Goal: Task Accomplishment & Management: Manage account settings

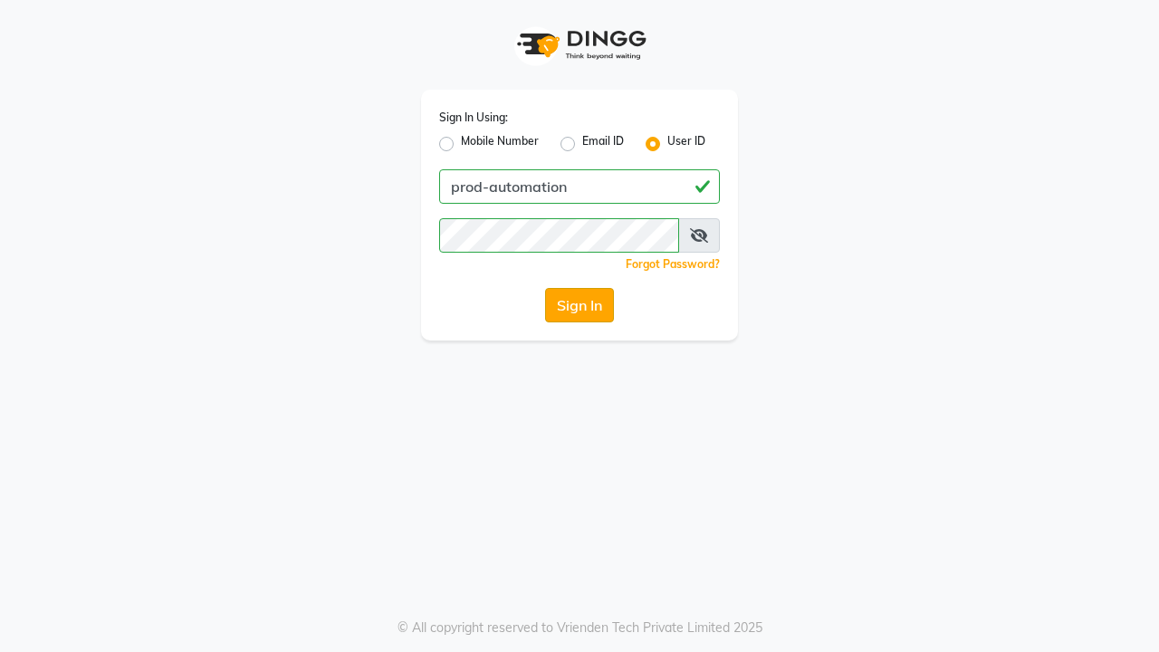
click at [579, 305] on button "Sign In" at bounding box center [579, 305] width 69 height 34
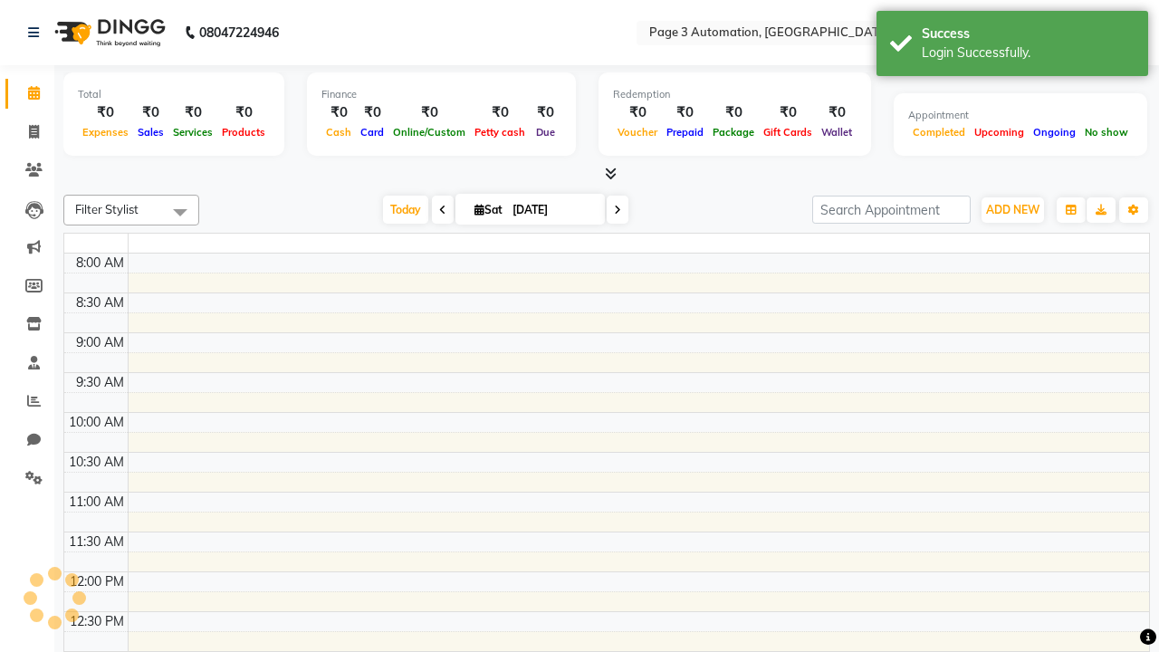
select select "en"
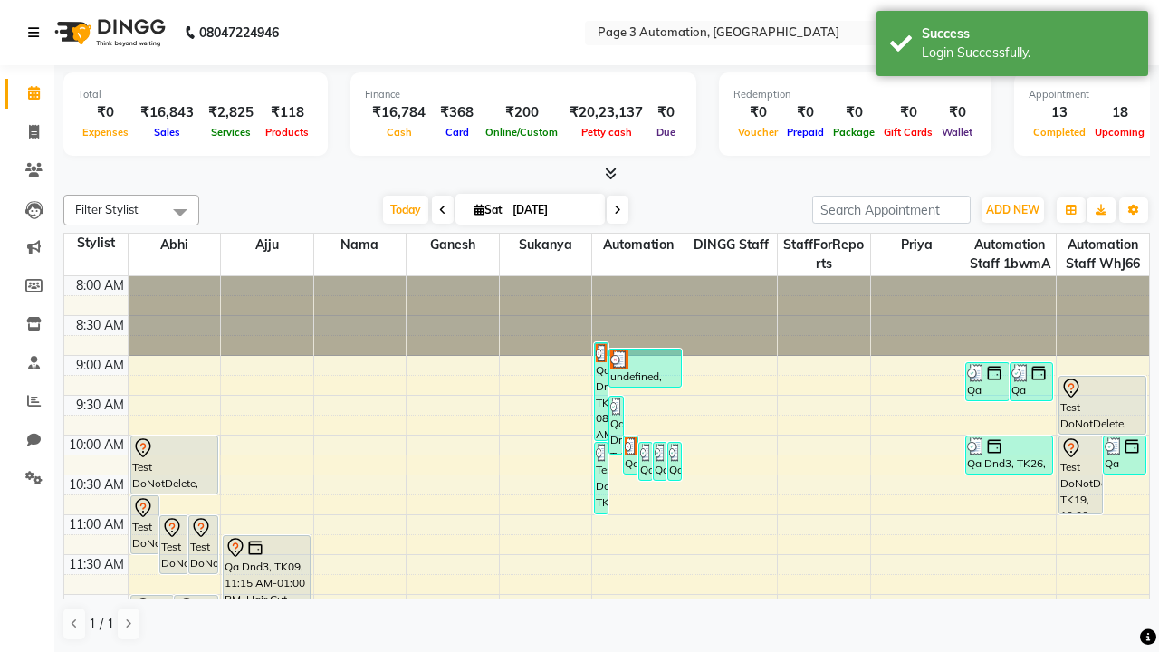
click at [37, 33] on icon at bounding box center [33, 32] width 11 height 13
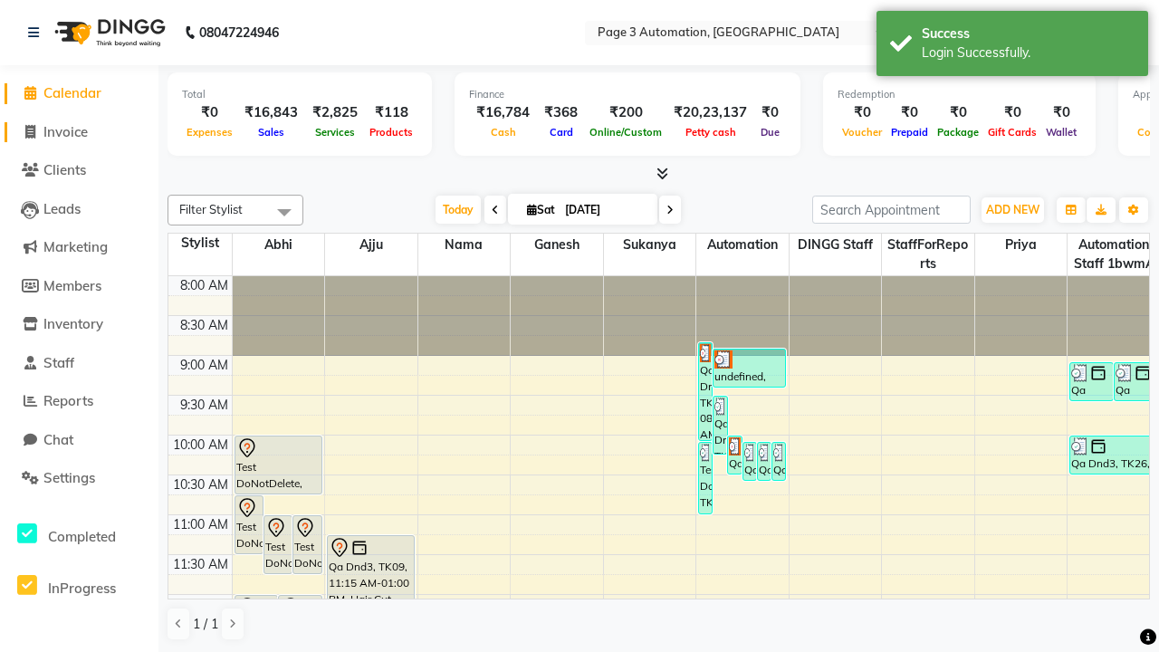
click at [79, 131] on span "Invoice" at bounding box center [65, 131] width 44 height 17
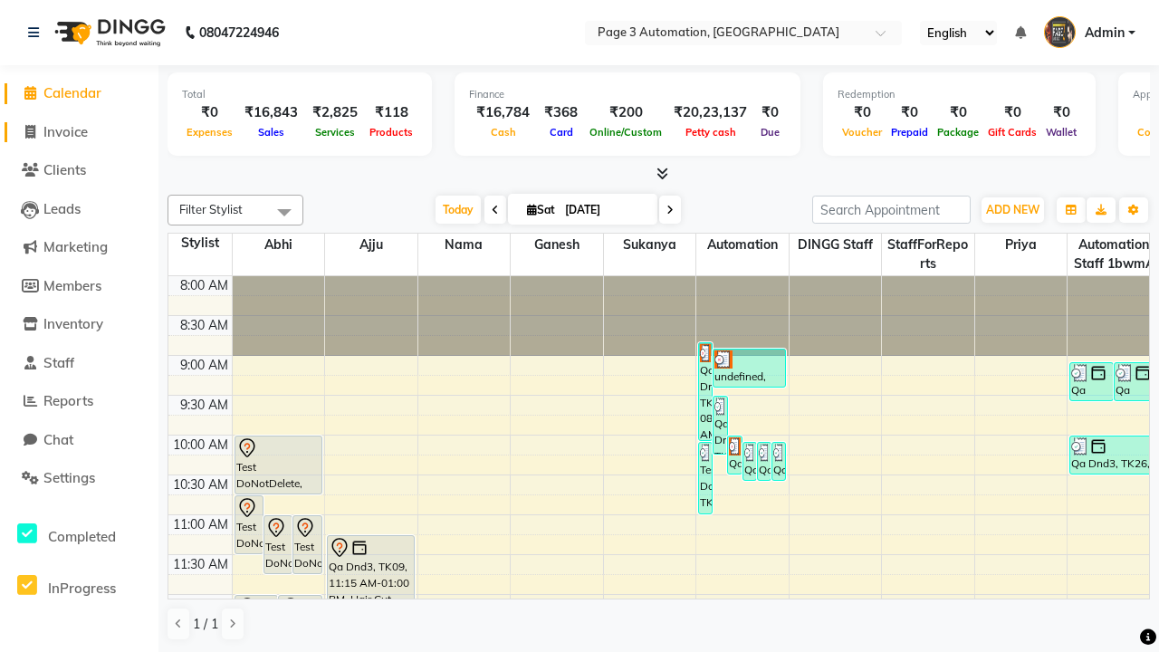
select select "2774"
select select "service"
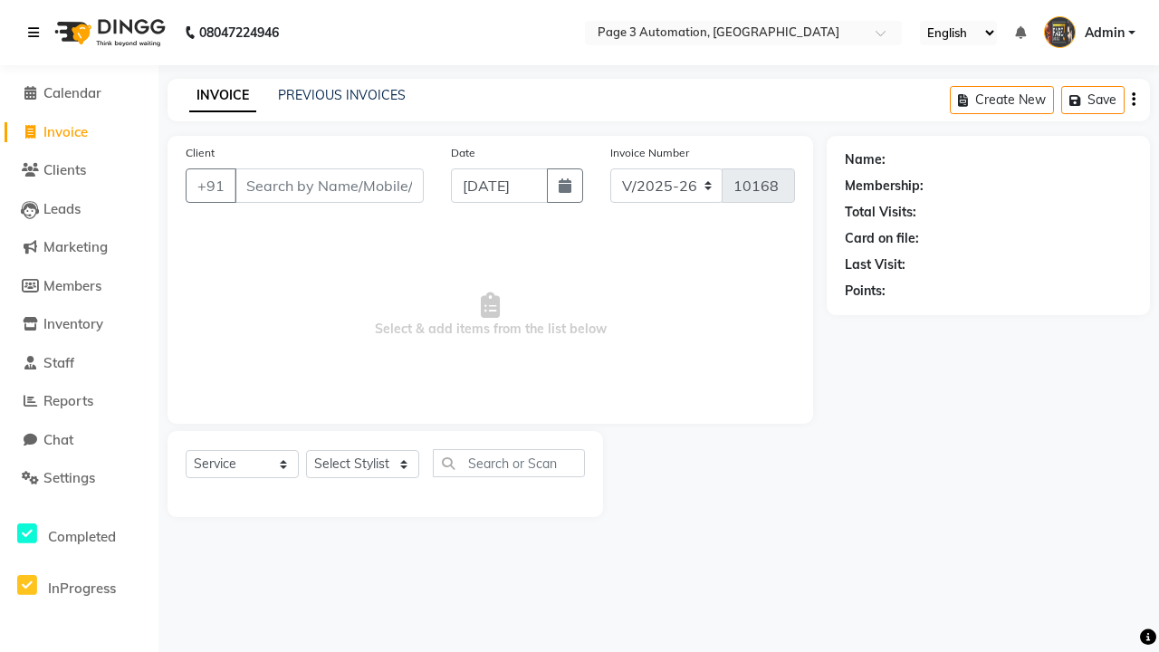
click at [37, 33] on icon at bounding box center [33, 32] width 11 height 13
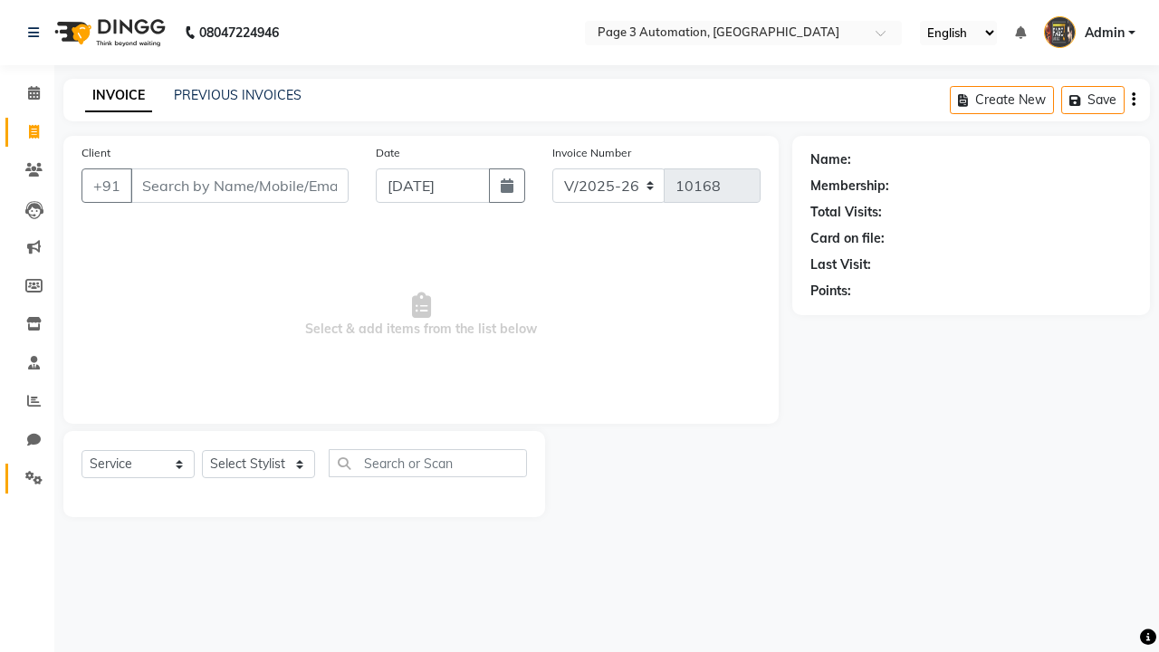
click at [27, 478] on icon at bounding box center [33, 478] width 17 height 14
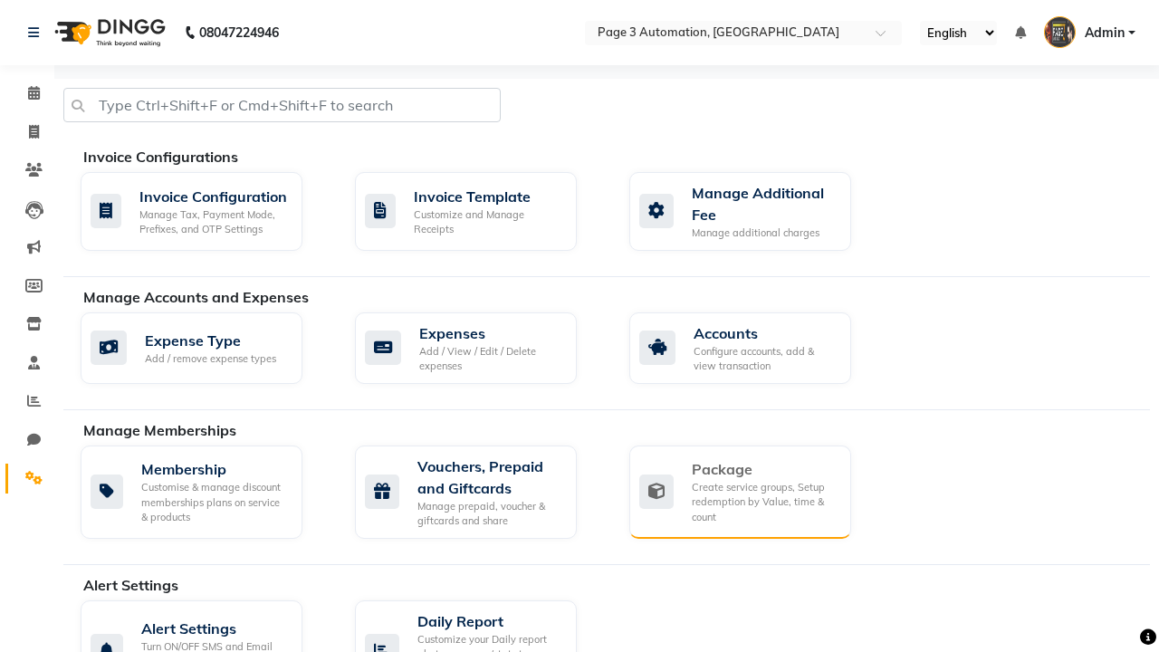
click at [763, 469] on div "Package" at bounding box center [764, 469] width 145 height 22
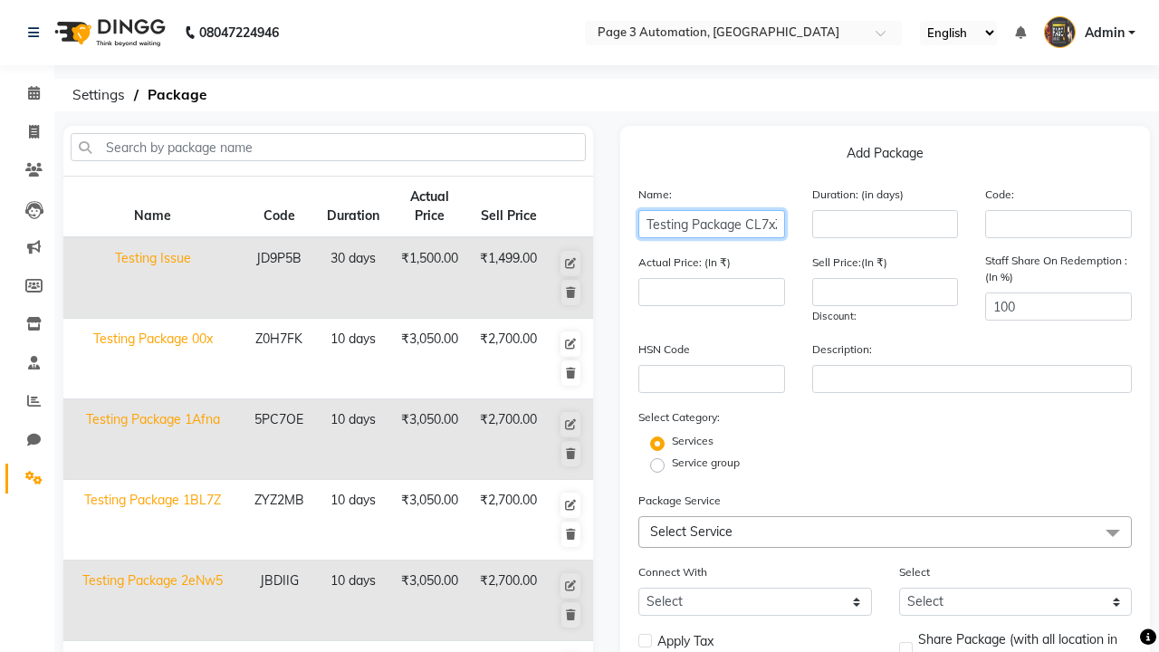
type input "Testing Package CL7xZ"
type input "10"
type input "3050"
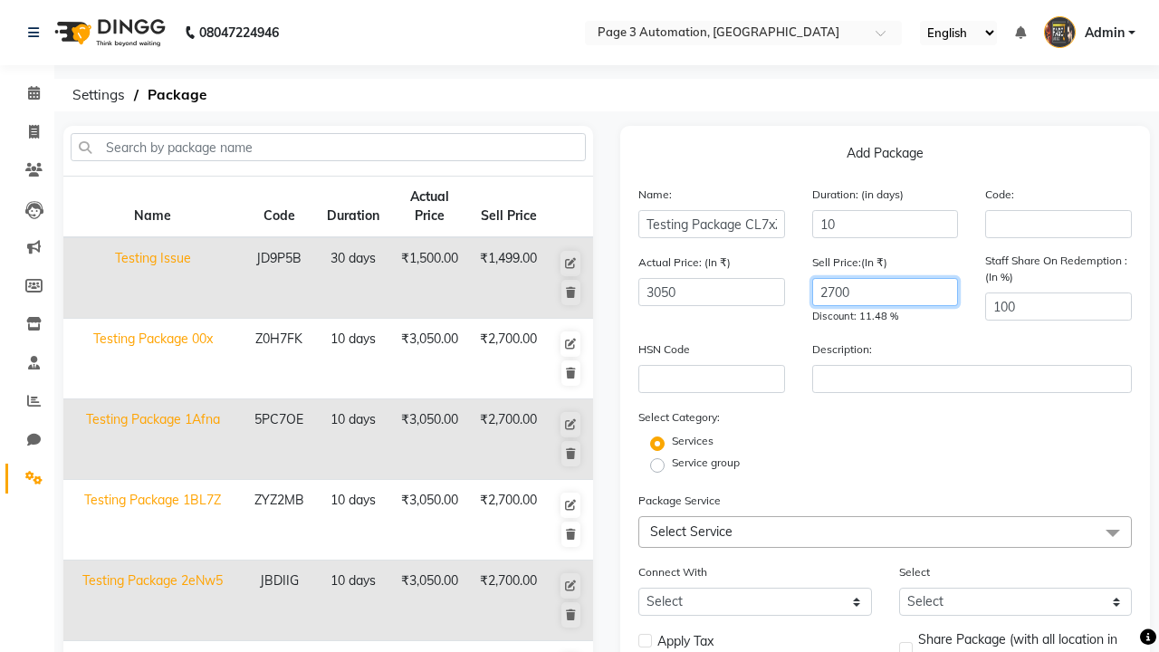
type input "2700"
click at [705, 463] on label "Service group" at bounding box center [706, 462] width 68 height 16
click at [669, 463] on input "Service group" at bounding box center [663, 464] width 12 height 12
radio input "true"
radio input "false"
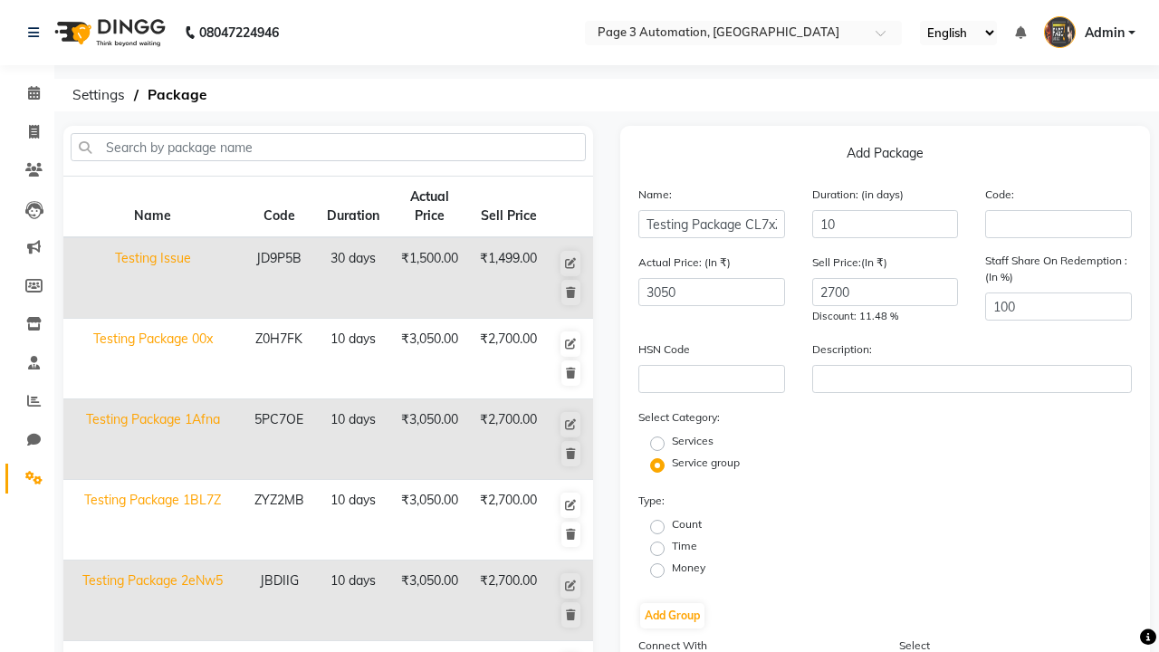
click at [686, 524] on label "Count" at bounding box center [687, 524] width 30 height 16
click at [669, 524] on input "Count" at bounding box center [663, 526] width 12 height 12
radio input "true"
click at [672, 616] on button "Add Group" at bounding box center [672, 615] width 64 height 25
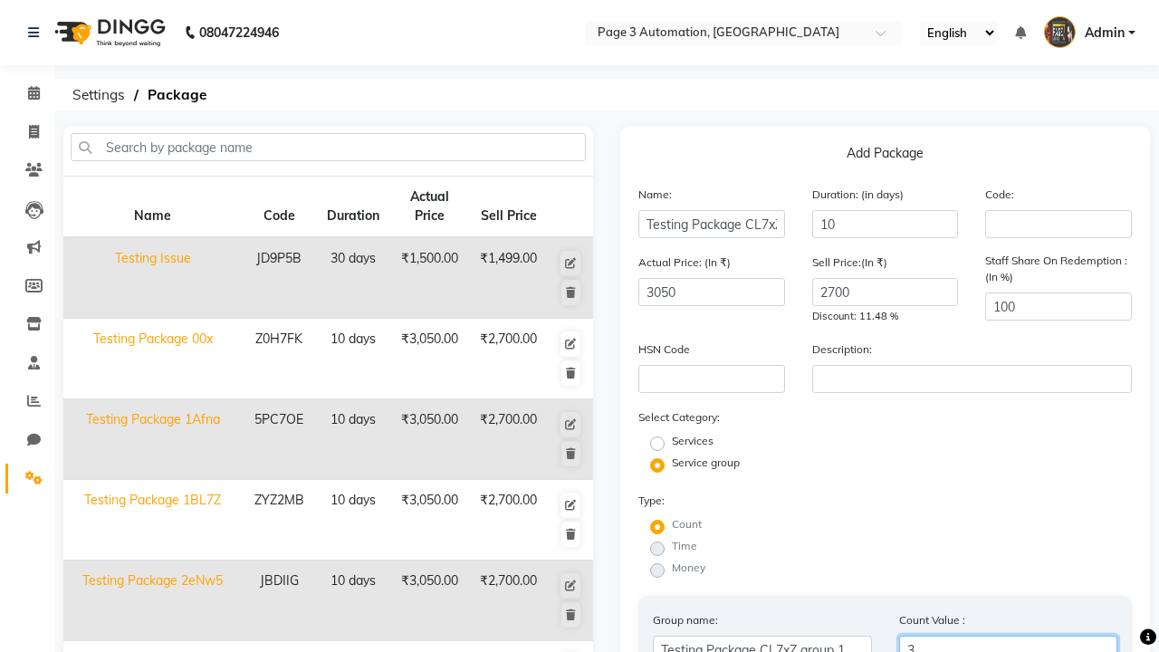
scroll to position [433, 0]
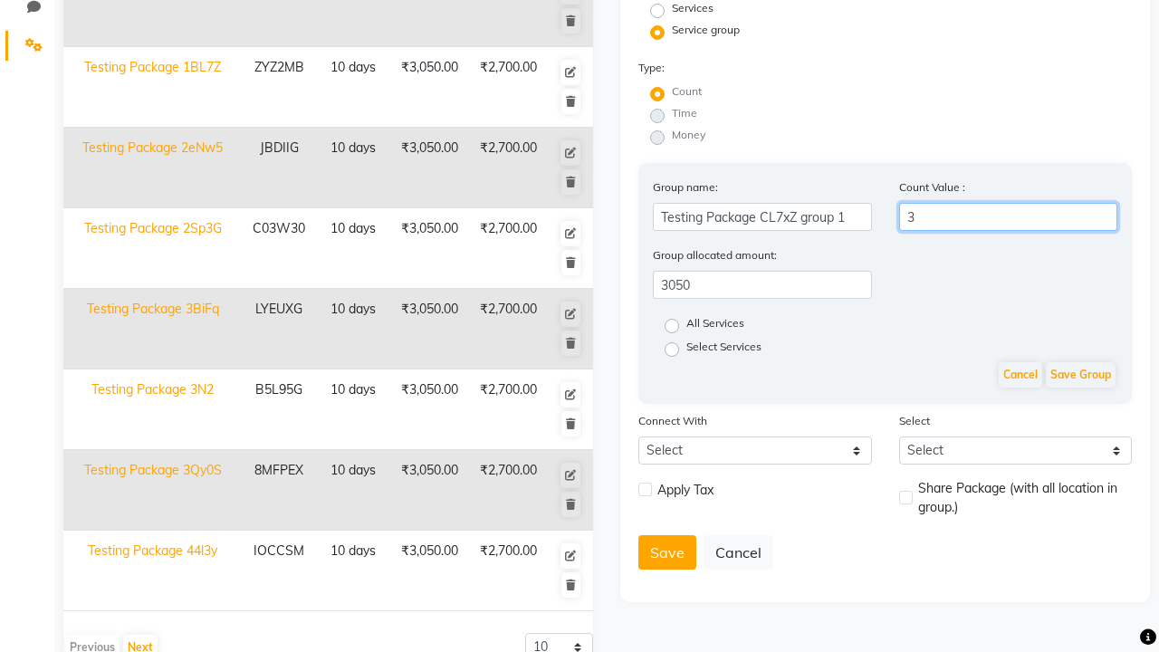
type input "3"
click at [715, 326] on label "All Services" at bounding box center [715, 326] width 58 height 22
click at [684, 326] on input "All Services" at bounding box center [678, 325] width 12 height 12
radio input "true"
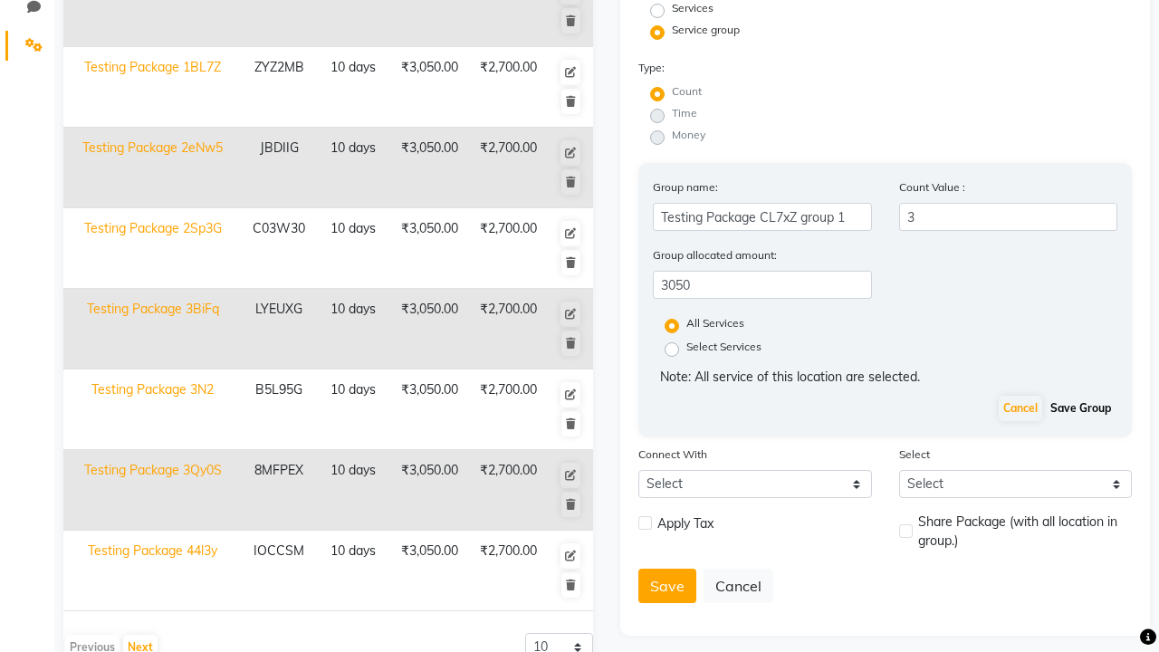
click at [1080, 408] on button "Save Group" at bounding box center [1081, 408] width 70 height 25
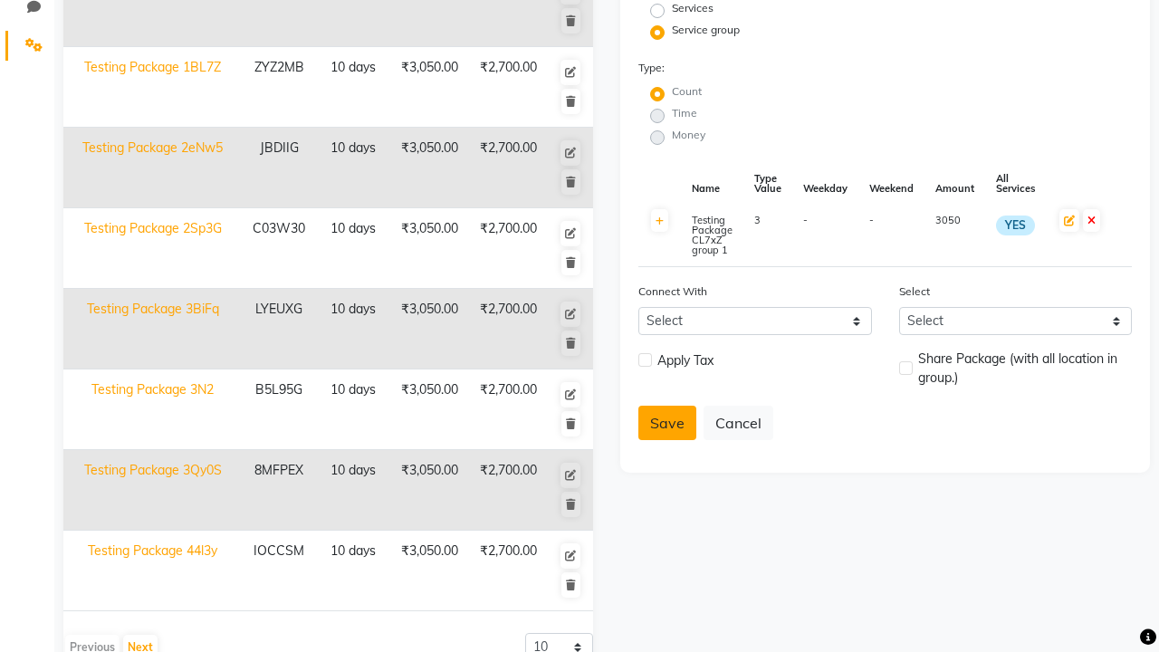
click at [667, 423] on button "Save" at bounding box center [667, 423] width 58 height 34
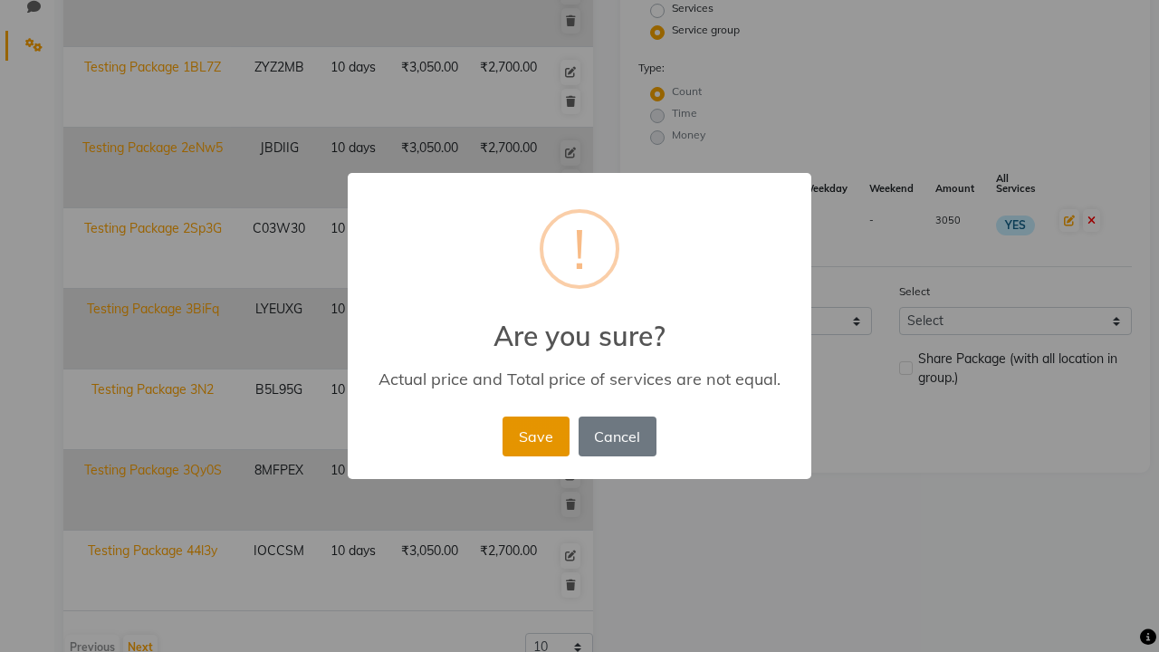
click at [535, 435] on button "Save" at bounding box center [535, 436] width 66 height 40
radio input "true"
radio input "false"
select select
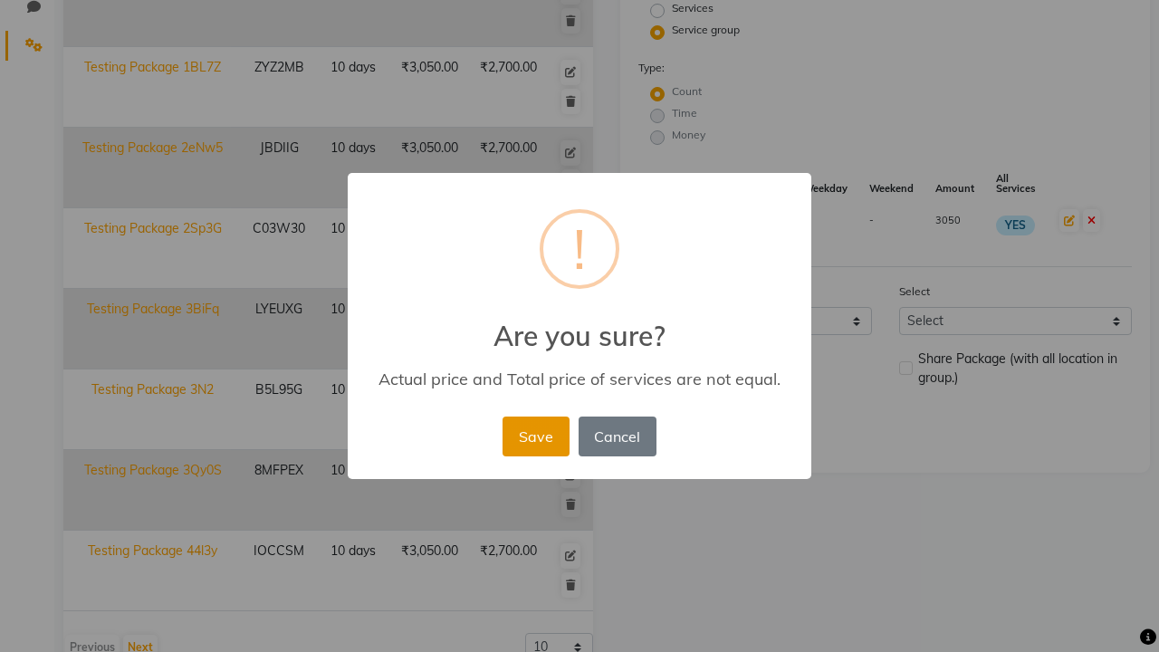
checkbox input "false"
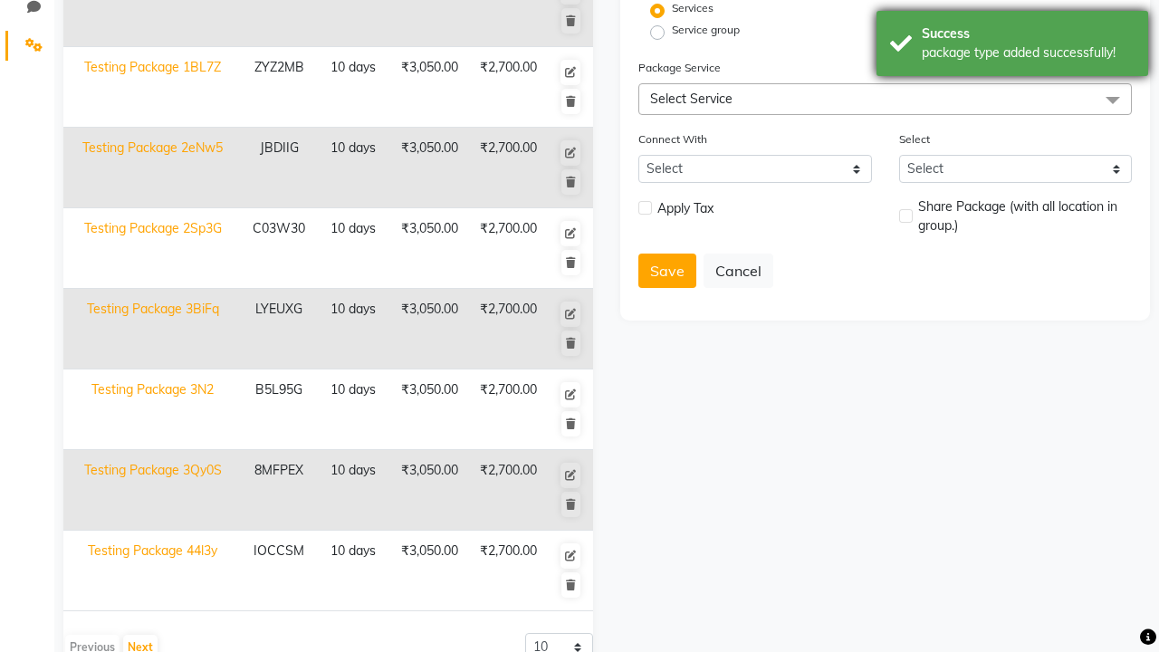
click at [1012, 46] on div "package type added successfully!" at bounding box center [1028, 52] width 213 height 19
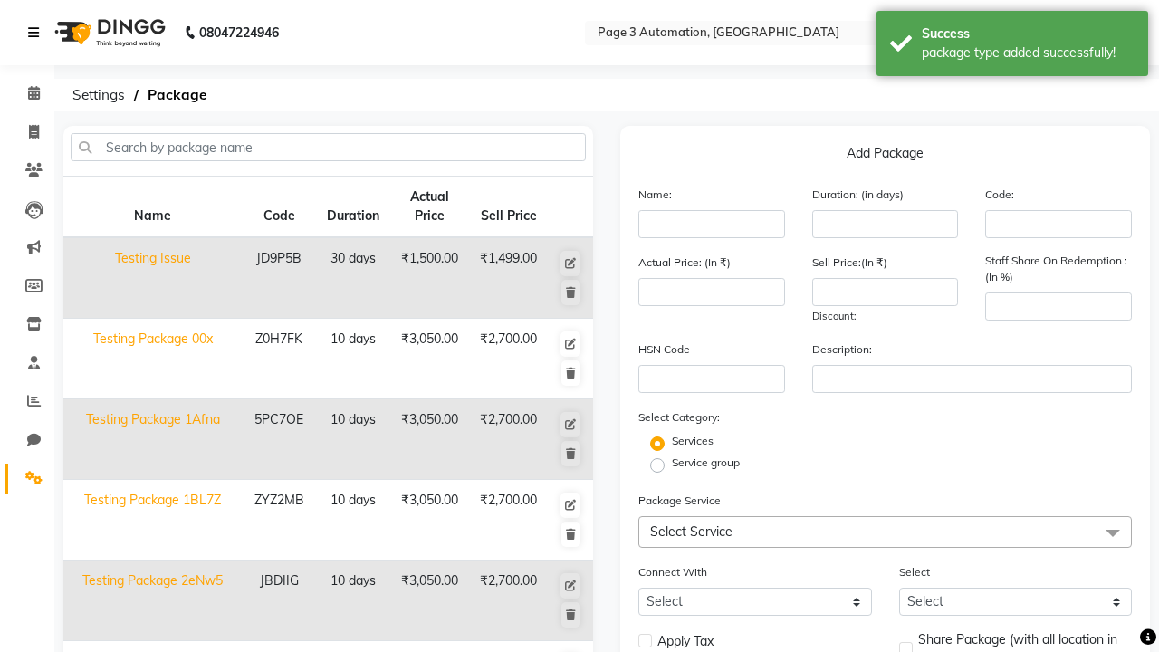
click at [37, 33] on icon at bounding box center [33, 32] width 11 height 13
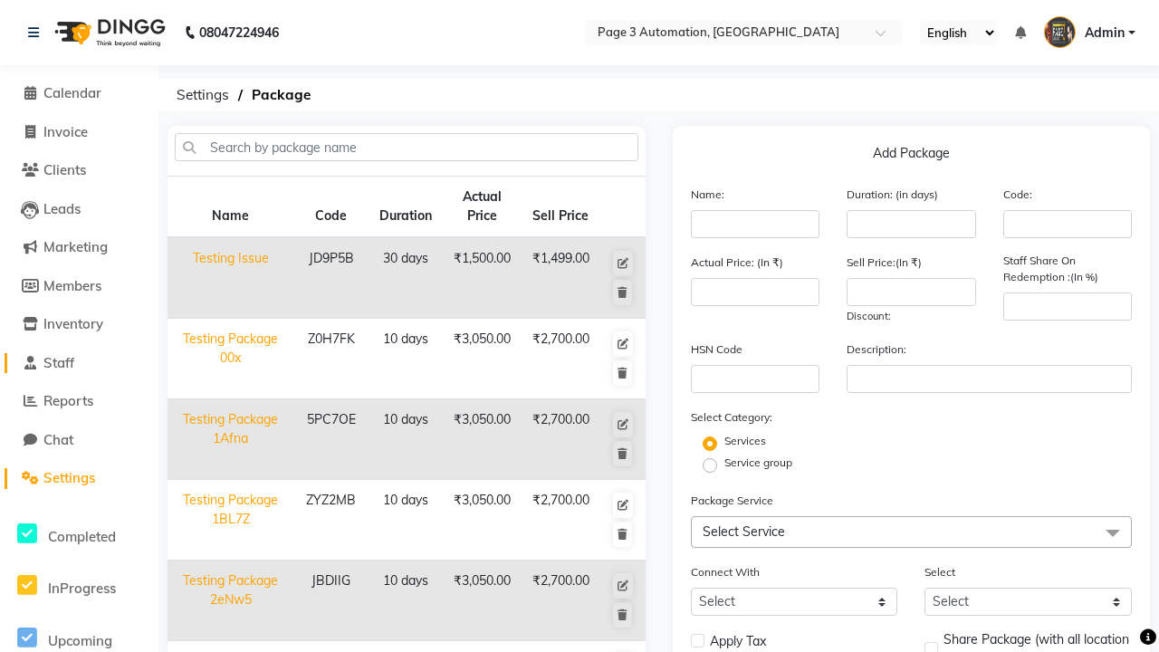
click at [79, 362] on link "Staff" at bounding box center [79, 363] width 149 height 21
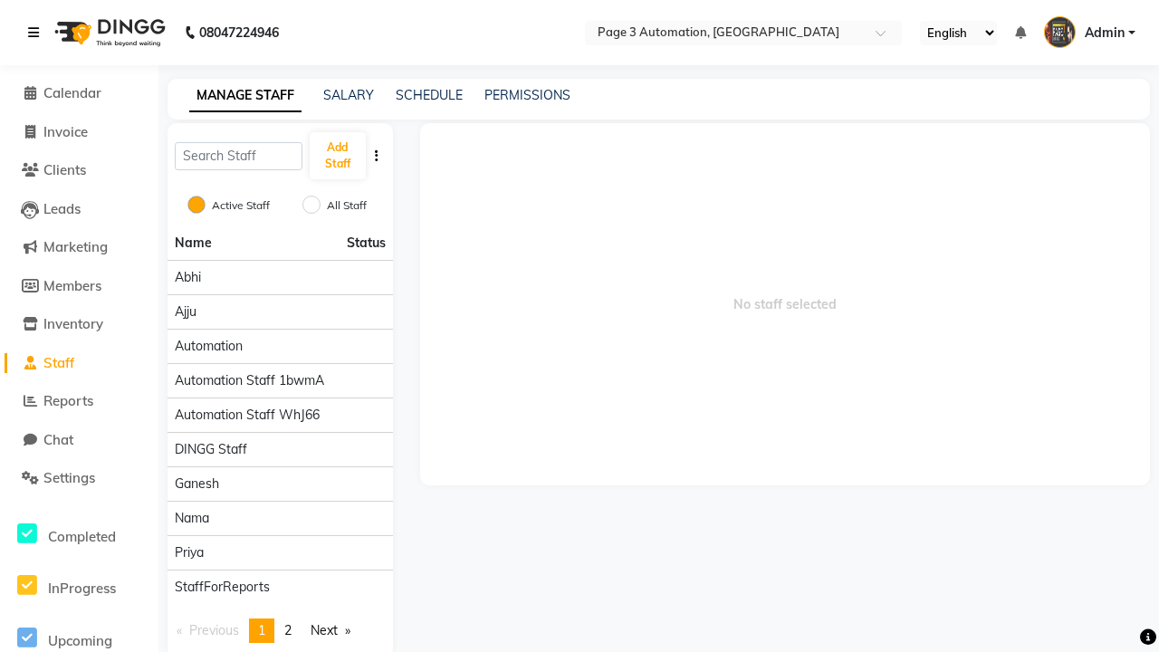
click at [37, 33] on icon at bounding box center [33, 32] width 11 height 13
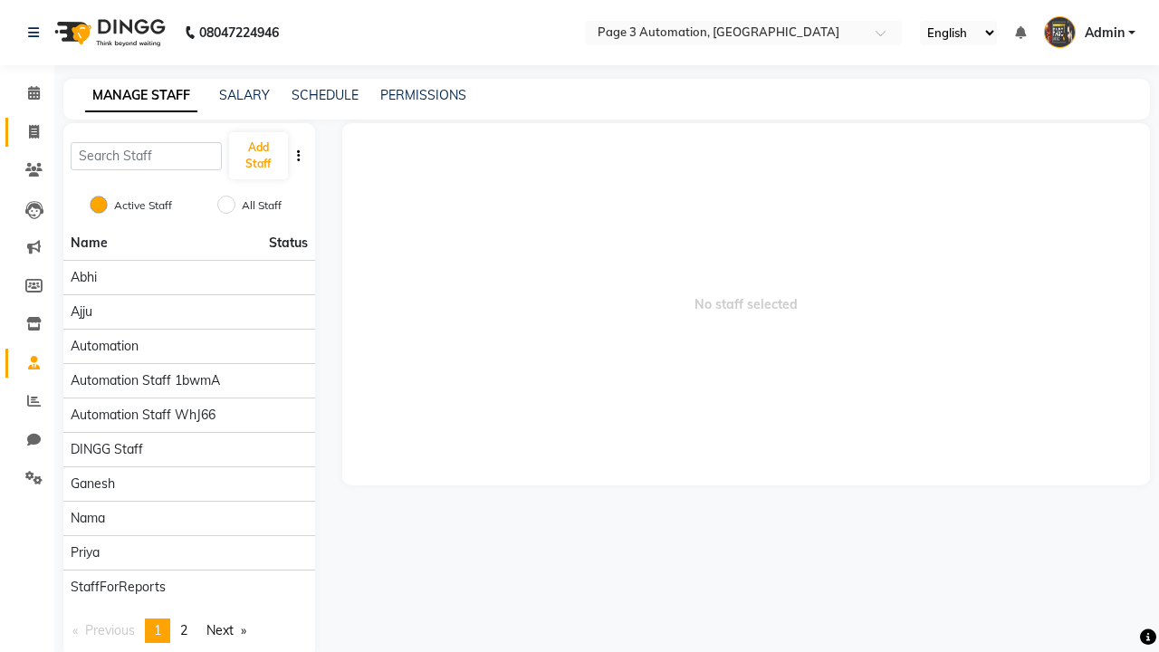
click at [27, 131] on span at bounding box center [34, 132] width 32 height 21
select select "2774"
select select "service"
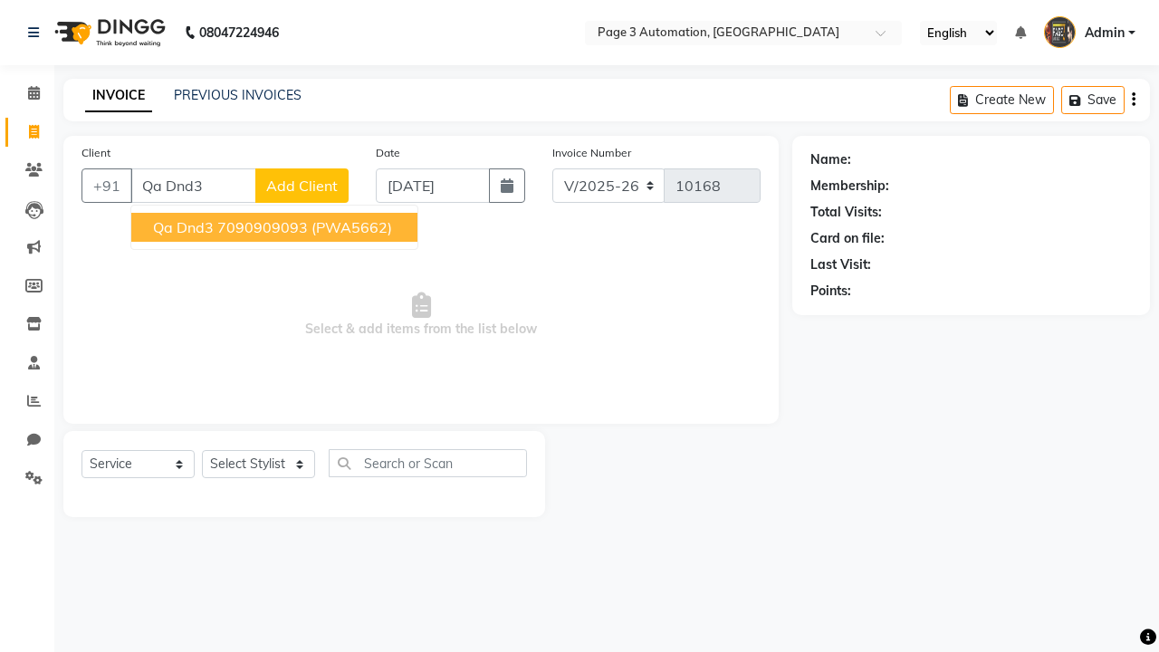
click at [276, 227] on ngb-highlight "7090909093" at bounding box center [262, 227] width 91 height 18
type input "7090909093"
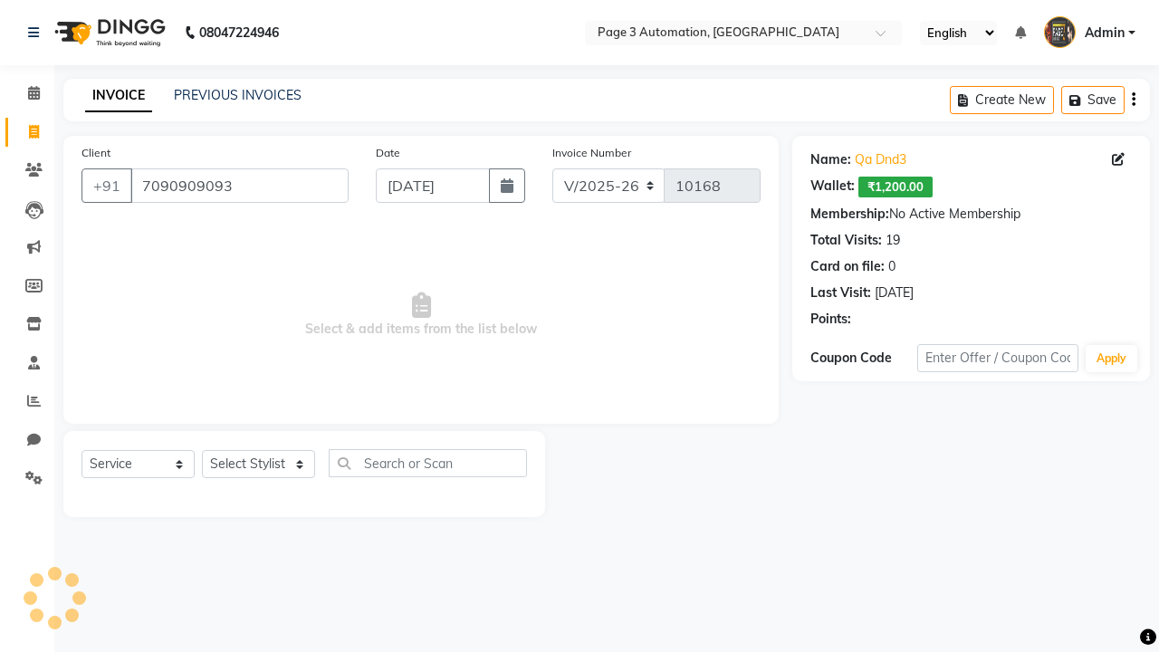
select select "package"
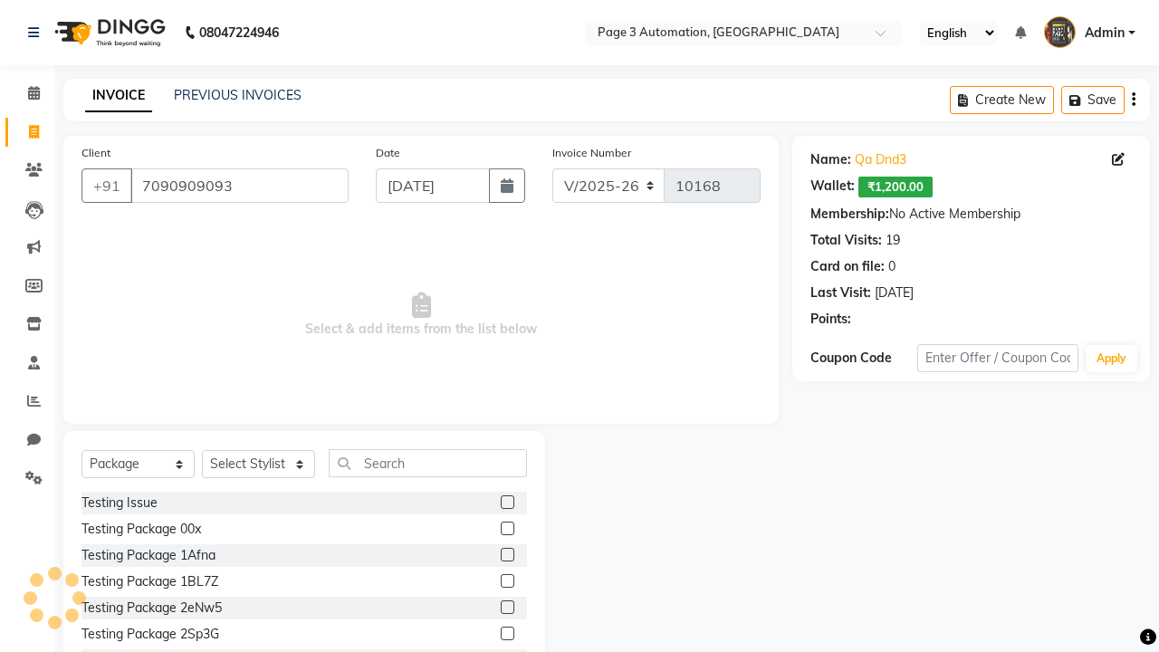
select select "93067"
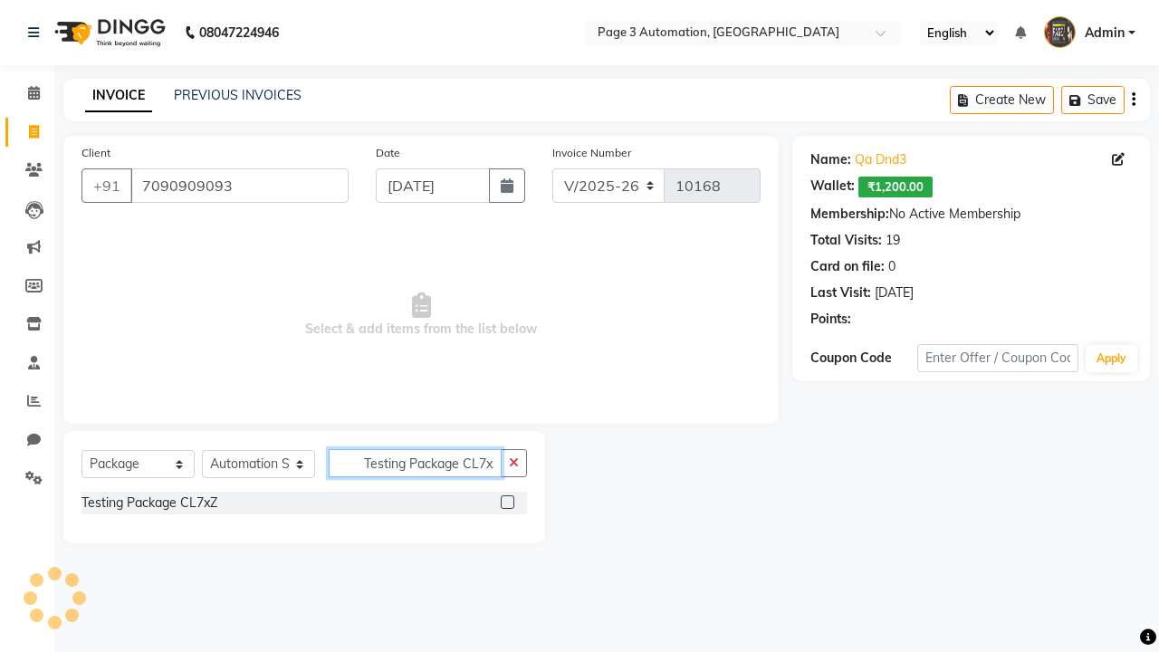
type input "Testing Package CL7xZ"
click at [507, 502] on label at bounding box center [508, 502] width 14 height 14
click at [507, 502] on input "checkbox" at bounding box center [507, 503] width 12 height 12
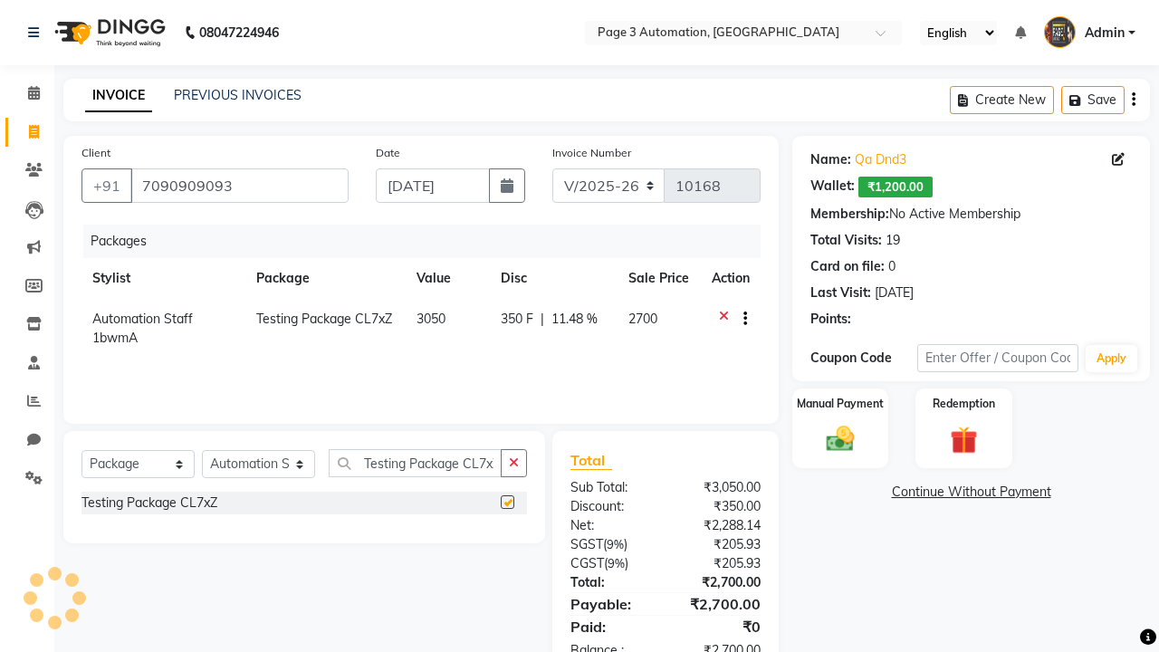
checkbox input "false"
click at [840, 404] on label "Manual Payment" at bounding box center [840, 403] width 91 height 17
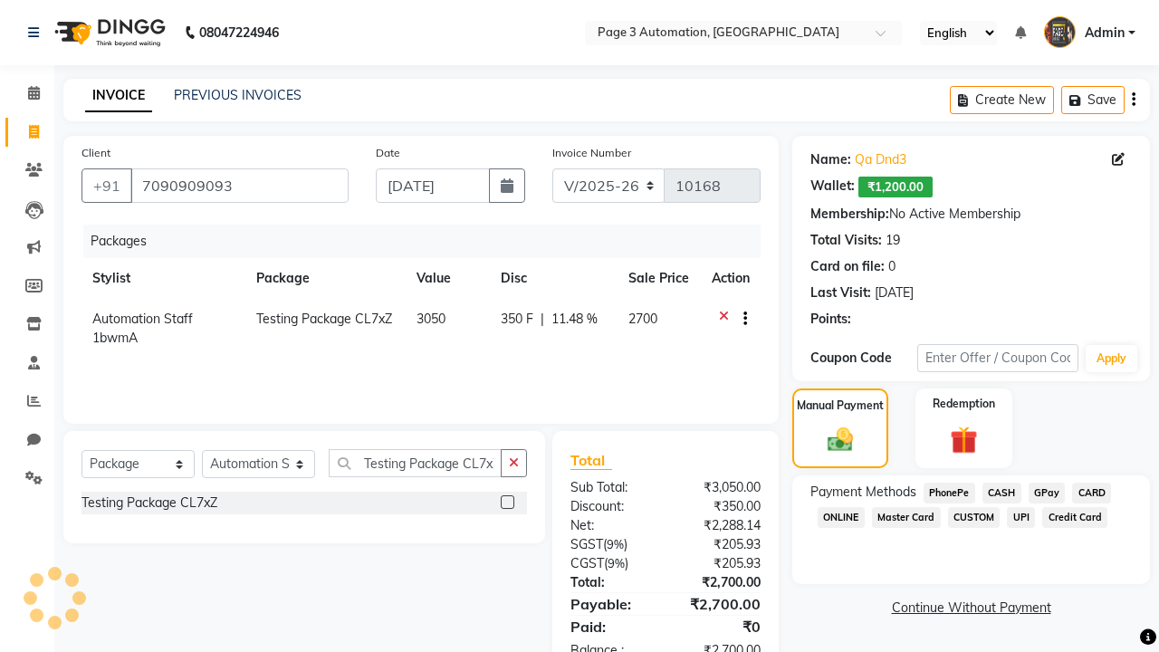
click at [1001, 492] on span "CASH" at bounding box center [1001, 493] width 39 height 21
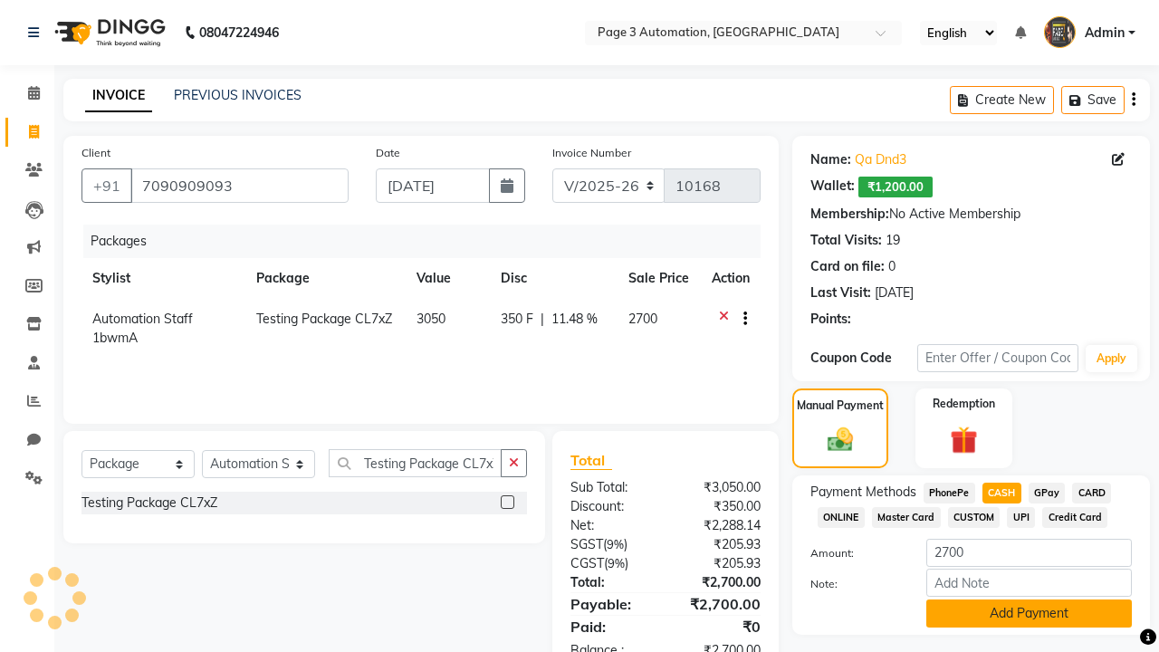
click at [1028, 613] on button "Add Payment" at bounding box center [1029, 613] width 206 height 28
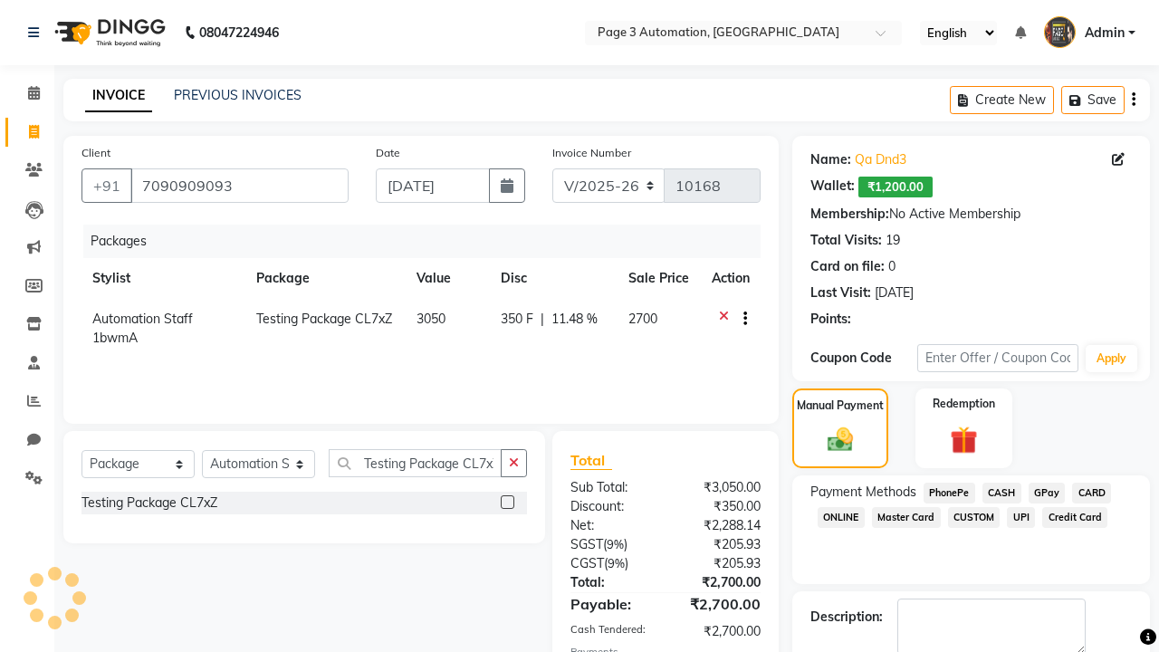
checkbox input "false"
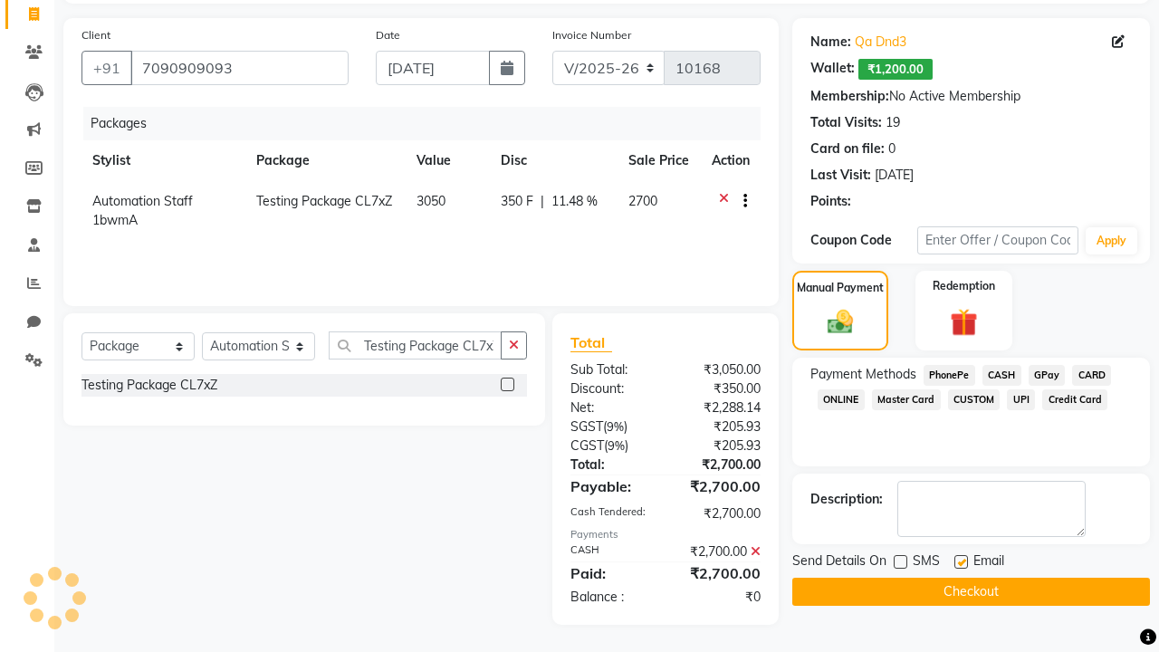
click at [961, 561] on label at bounding box center [961, 562] width 14 height 14
click at [961, 561] on input "checkbox" at bounding box center [960, 563] width 12 height 12
checkbox input "false"
click at [970, 591] on button "Checkout" at bounding box center [971, 592] width 358 height 28
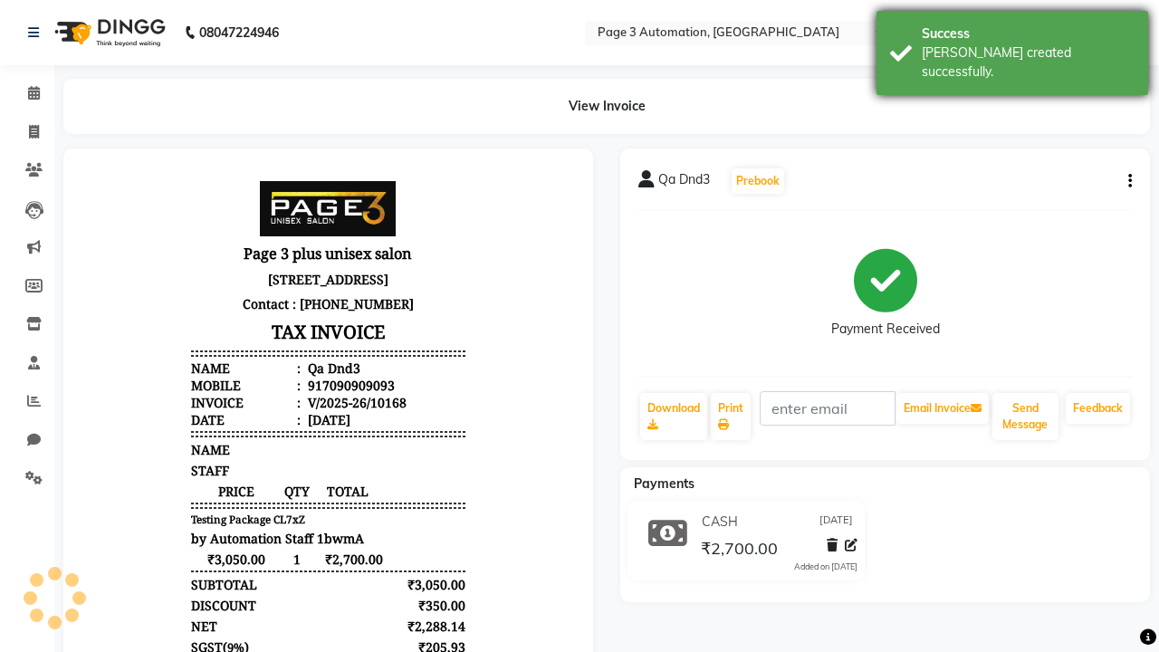
click at [1012, 46] on div "[PERSON_NAME] created successfully." at bounding box center [1028, 62] width 213 height 38
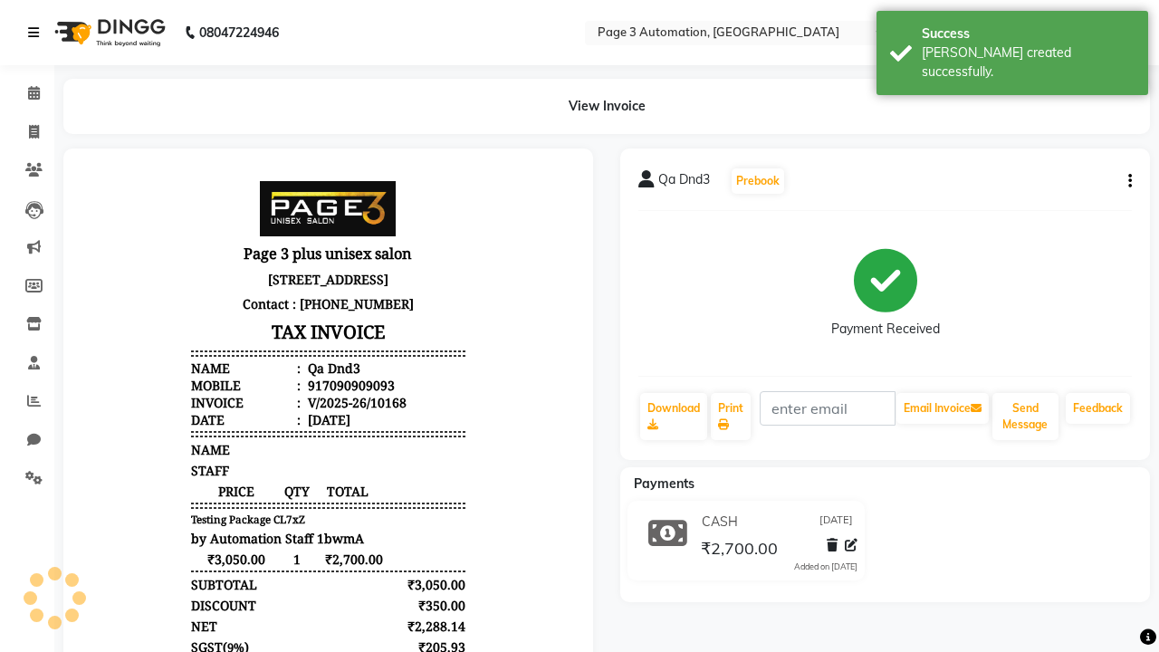
click at [37, 33] on icon at bounding box center [33, 32] width 11 height 13
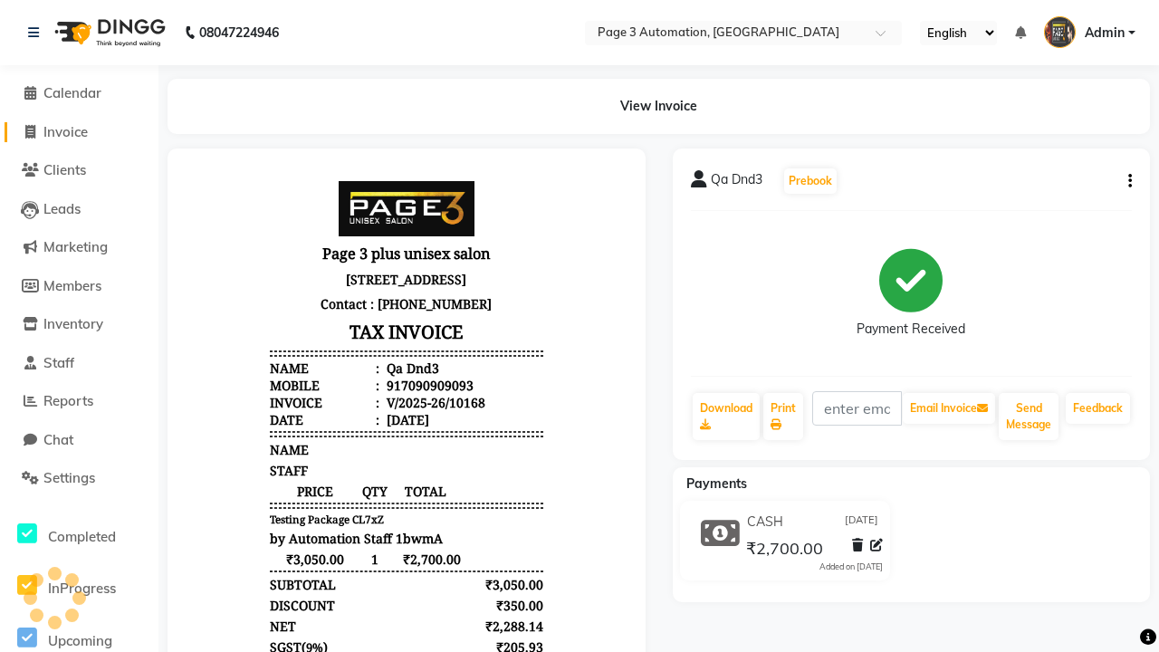
click at [79, 131] on span "Invoice" at bounding box center [65, 131] width 44 height 17
select select "2774"
select select "service"
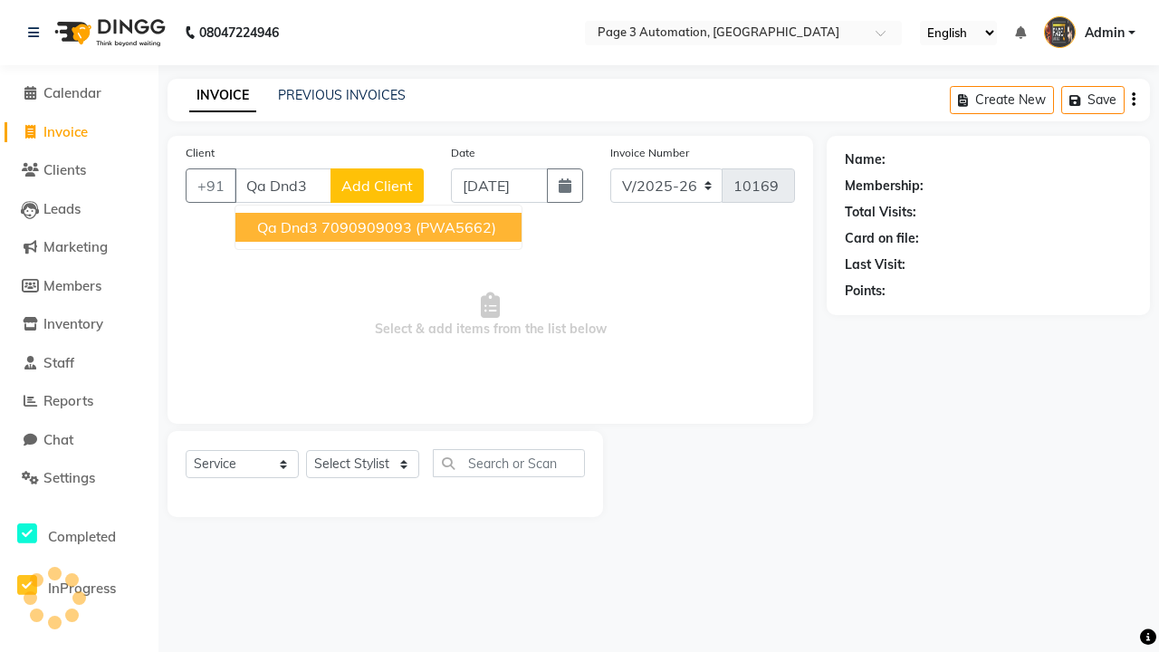
click at [380, 227] on ngb-highlight "7090909093" at bounding box center [366, 227] width 91 height 18
type input "7090909093"
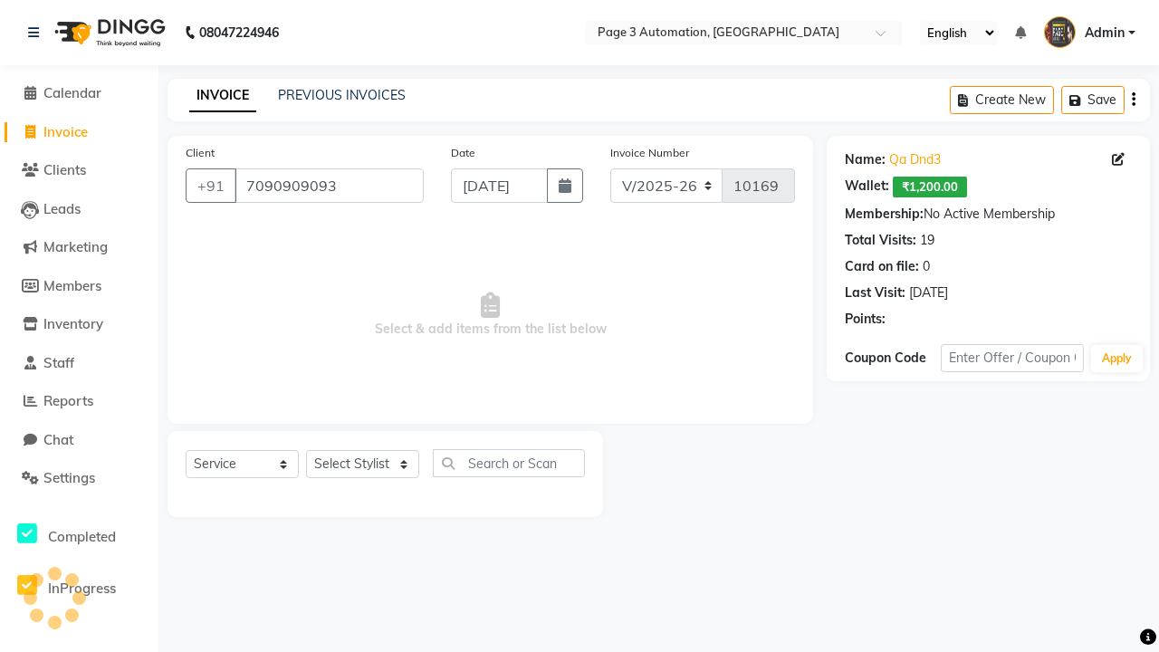
select select "93067"
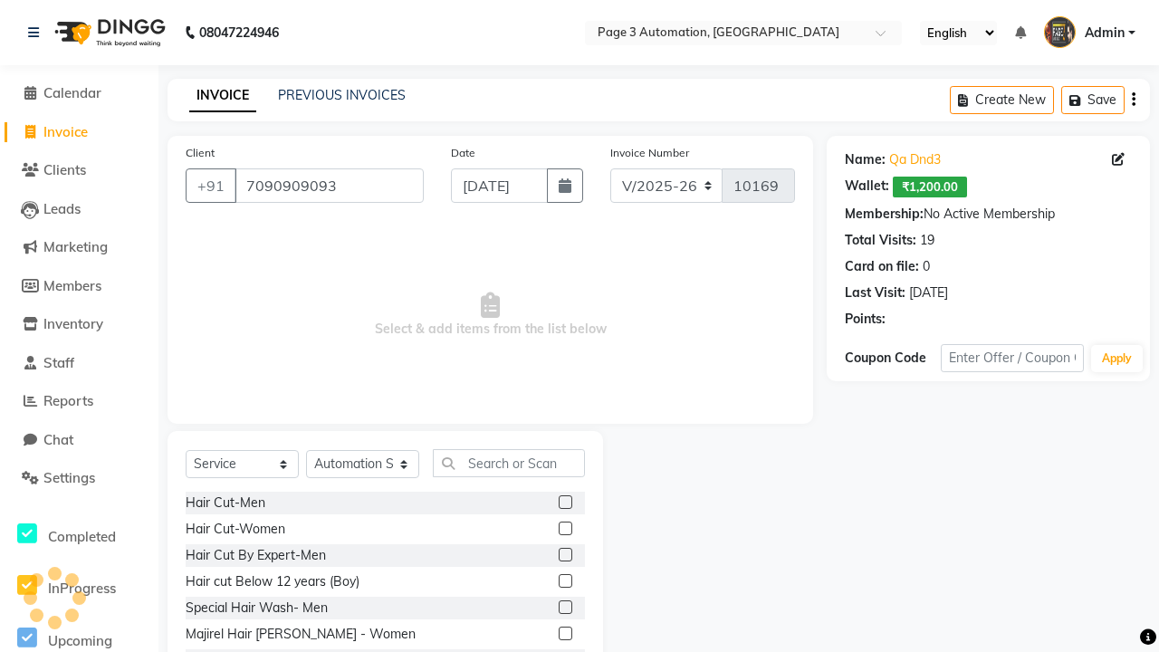
click at [564, 581] on label at bounding box center [566, 581] width 14 height 14
click at [564, 581] on input "checkbox" at bounding box center [565, 582] width 12 height 12
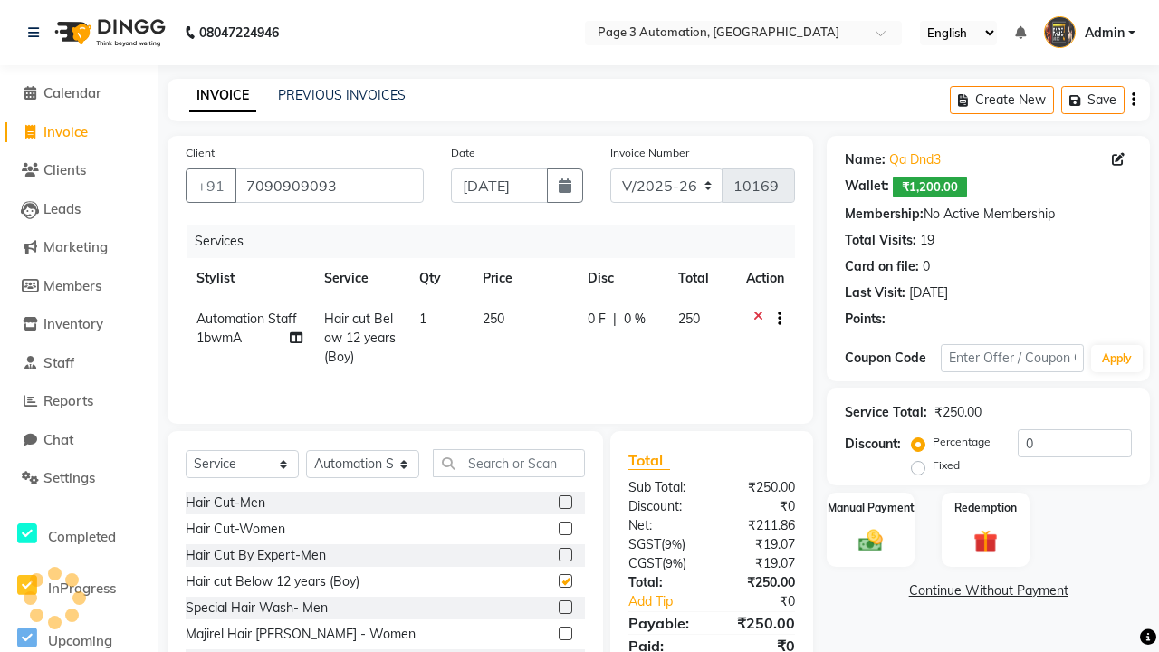
checkbox input "false"
click at [985, 507] on label "Redemption" at bounding box center [984, 506] width 65 height 17
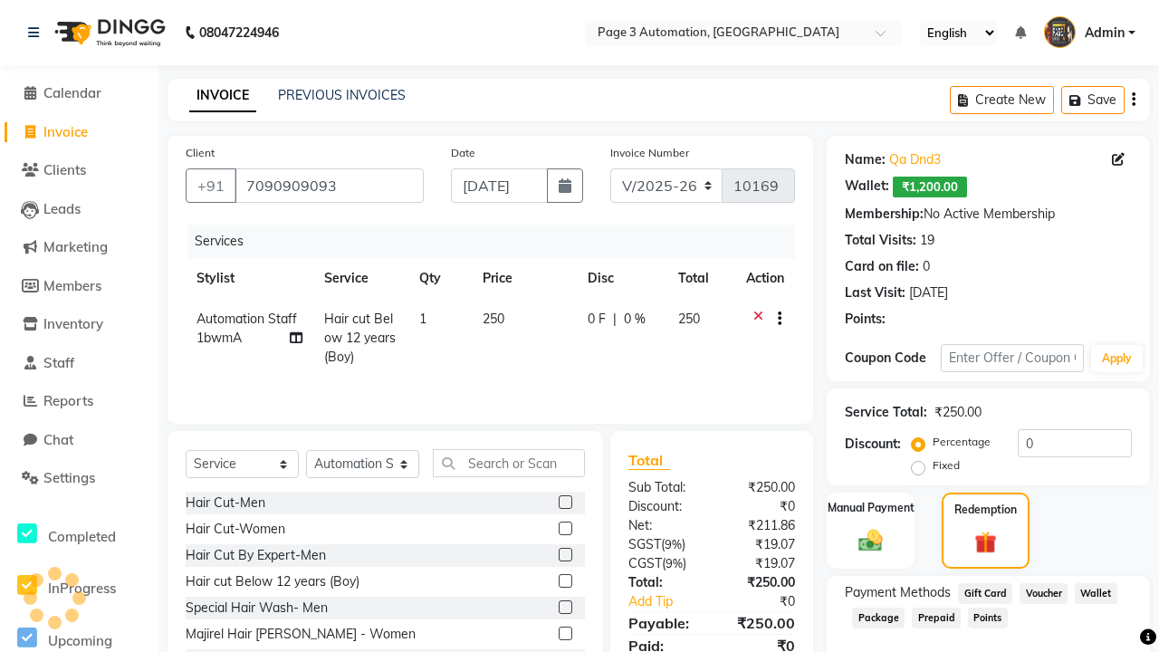
click at [878, 617] on span "Package" at bounding box center [878, 617] width 53 height 21
click at [1089, 33] on span "Admin" at bounding box center [1105, 33] width 40 height 19
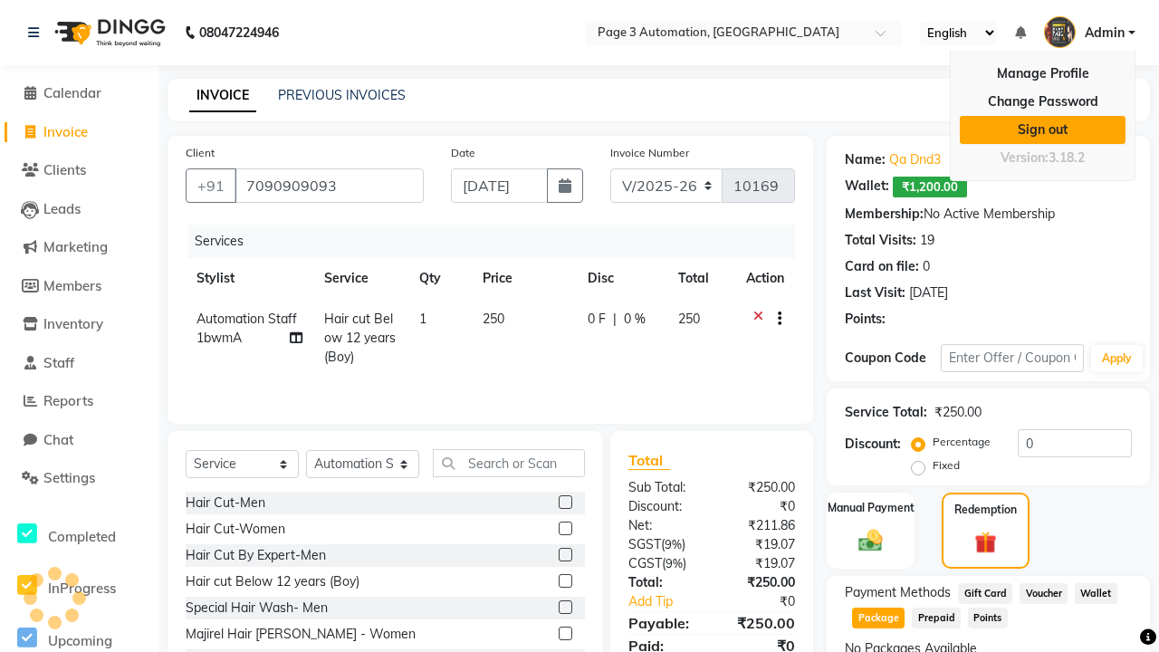
click at [1042, 129] on link "Sign out" at bounding box center [1043, 130] width 166 height 28
